Goal: Transaction & Acquisition: Obtain resource

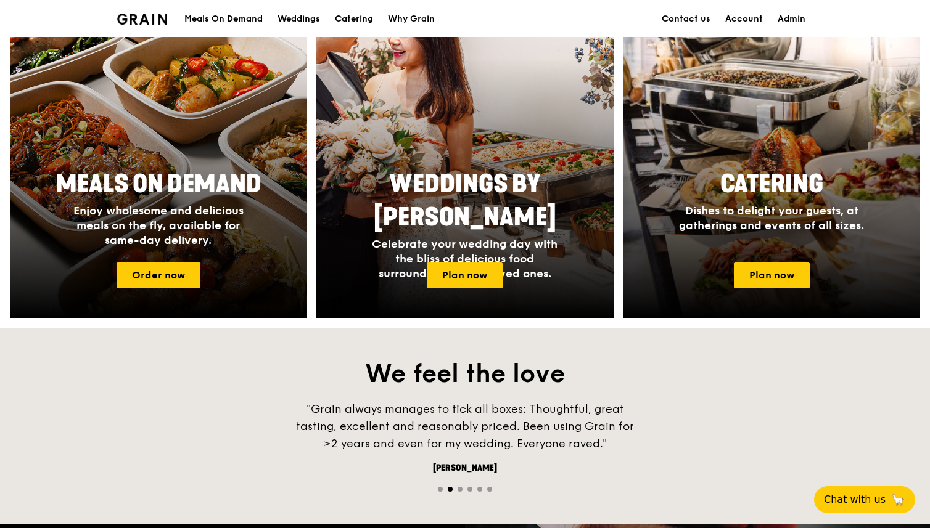
scroll to position [532, 0]
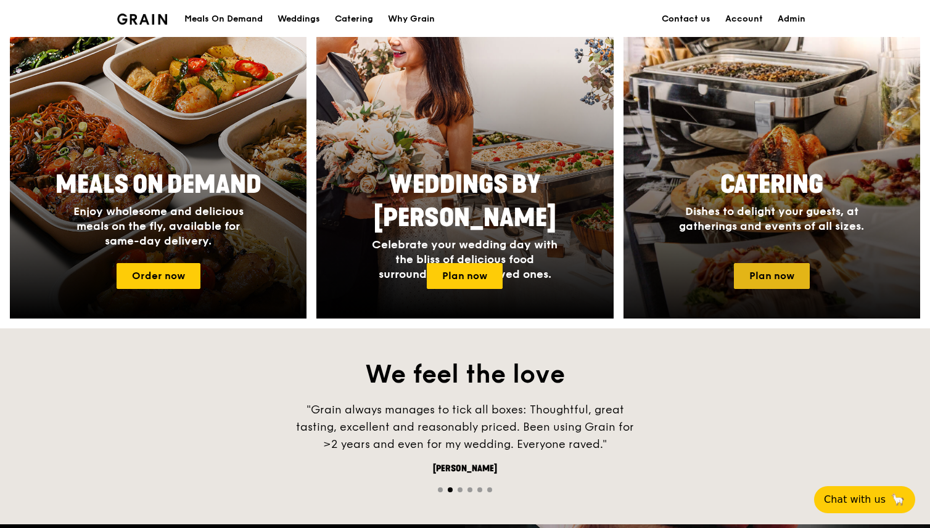
click at [758, 279] on link "Plan now" at bounding box center [772, 276] width 76 height 26
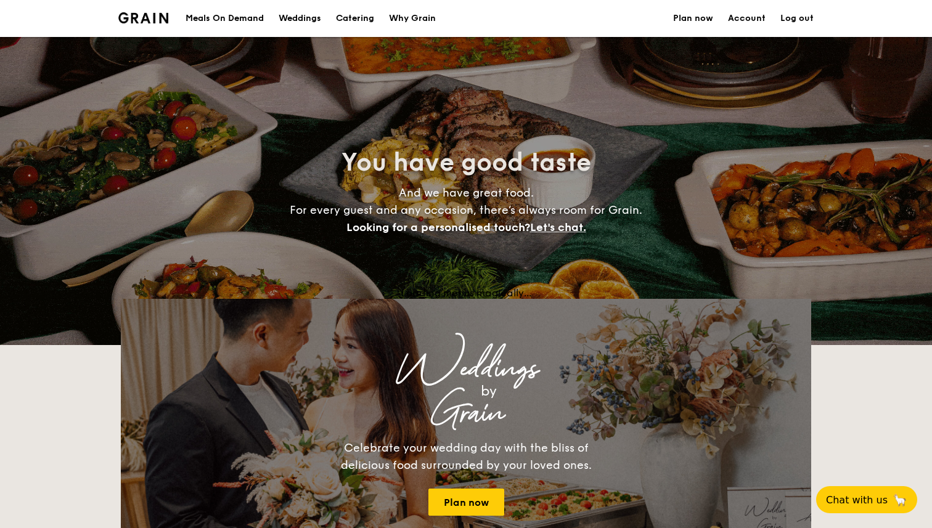
select select
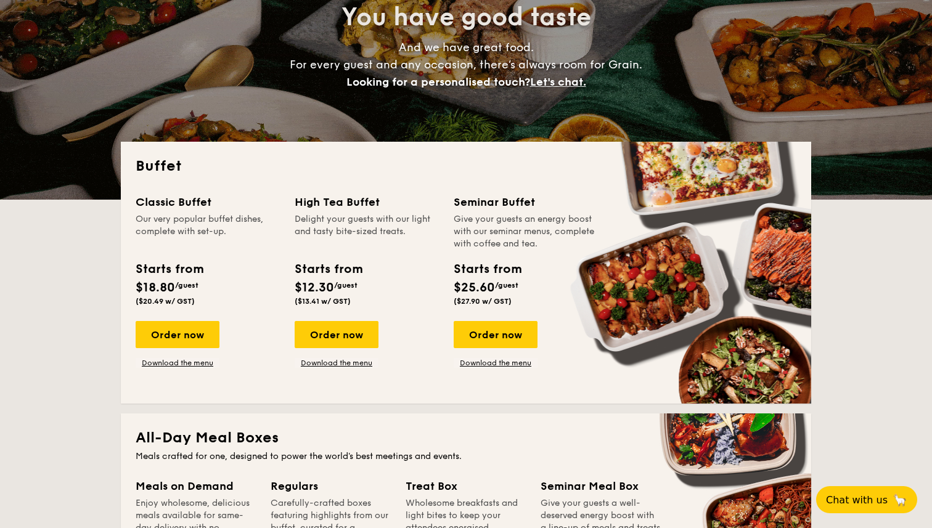
scroll to position [220, 0]
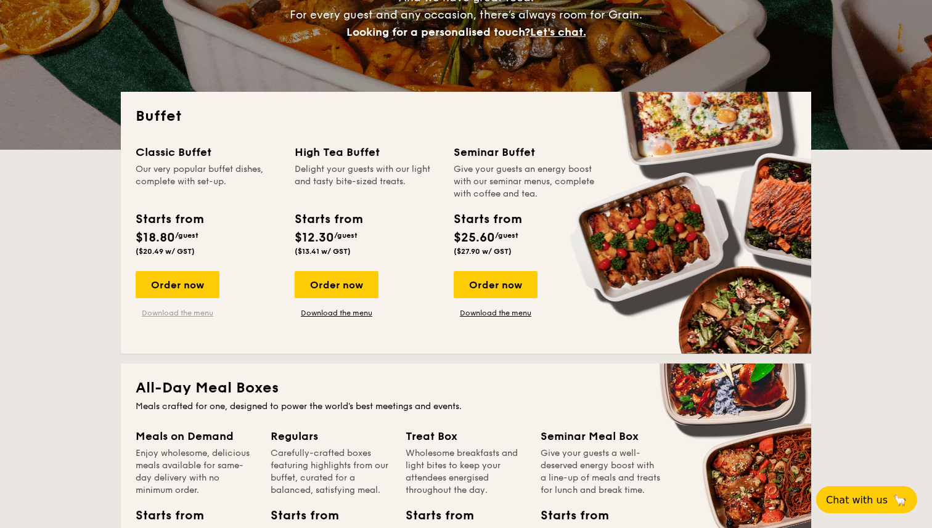
click at [190, 313] on link "Download the menu" at bounding box center [178, 313] width 84 height 10
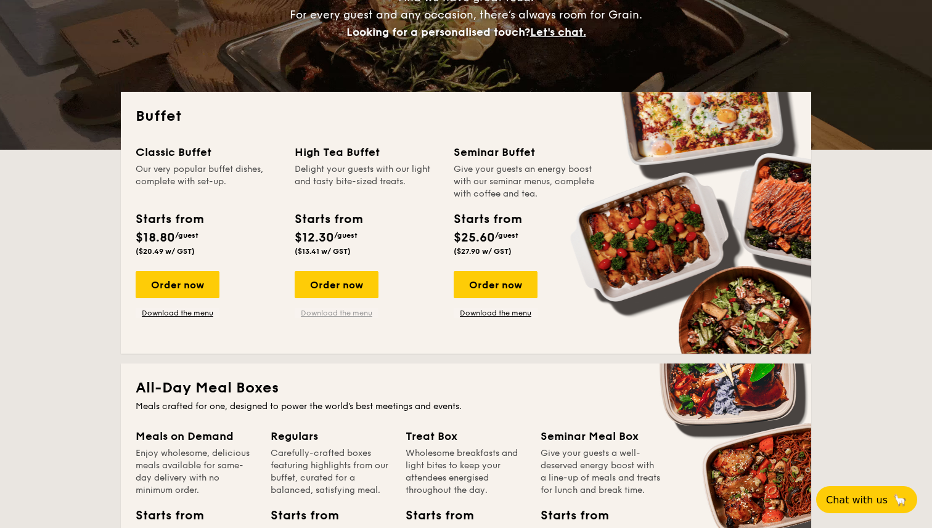
click at [332, 311] on link "Download the menu" at bounding box center [337, 313] width 84 height 10
click at [500, 313] on link "Download the menu" at bounding box center [496, 313] width 84 height 10
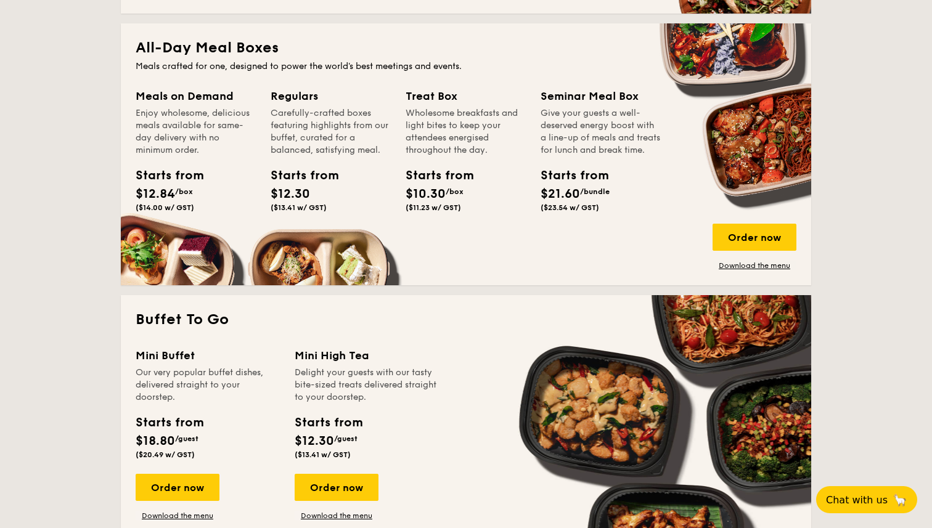
scroll to position [510, 0]
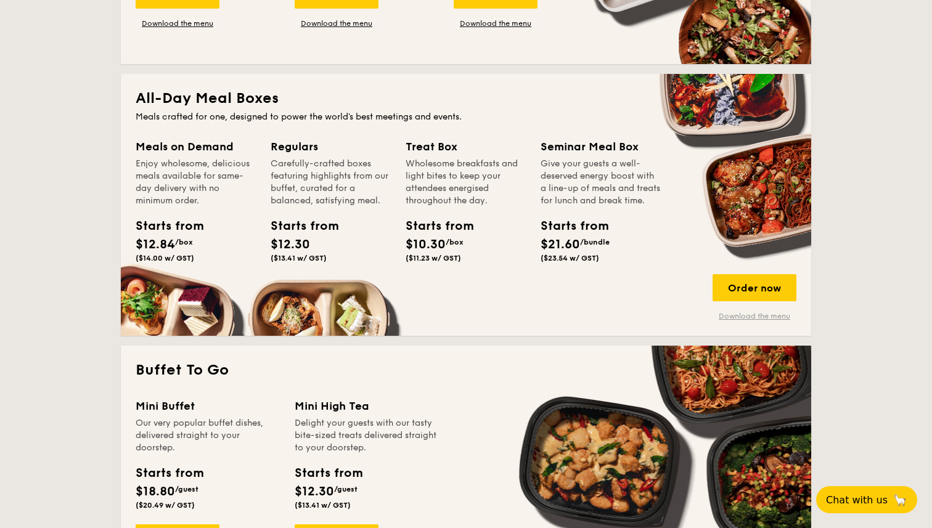
click at [739, 315] on link "Download the menu" at bounding box center [755, 316] width 84 height 10
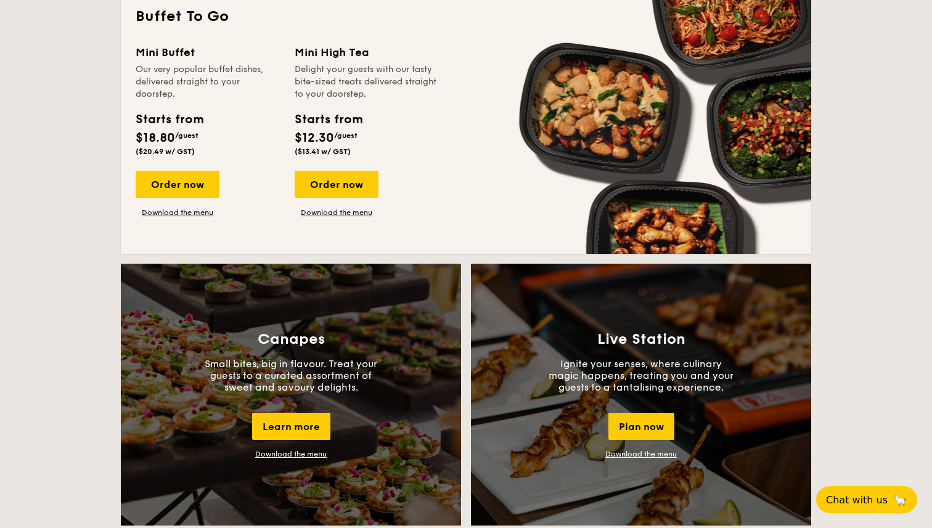
scroll to position [864, 0]
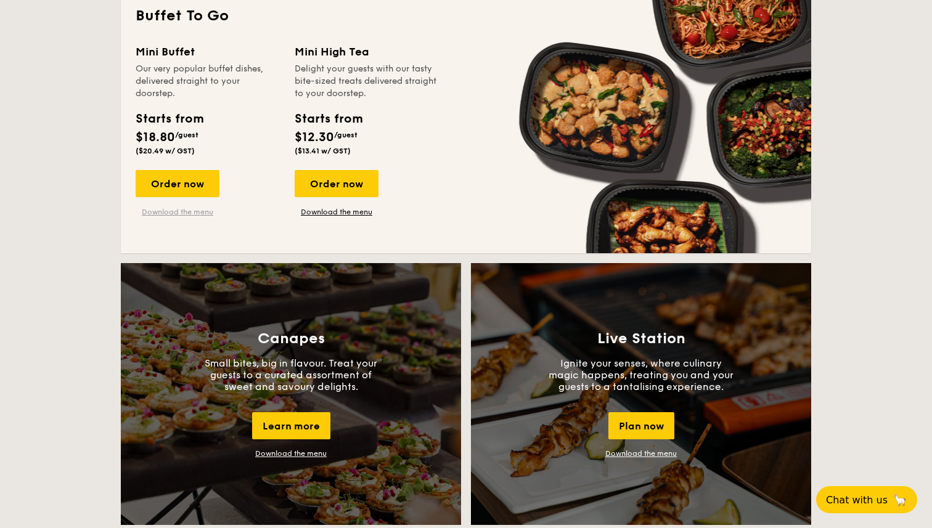
click at [197, 213] on link "Download the menu" at bounding box center [178, 212] width 84 height 10
click at [352, 213] on link "Download the menu" at bounding box center [337, 212] width 84 height 10
